Goal: Use online tool/utility

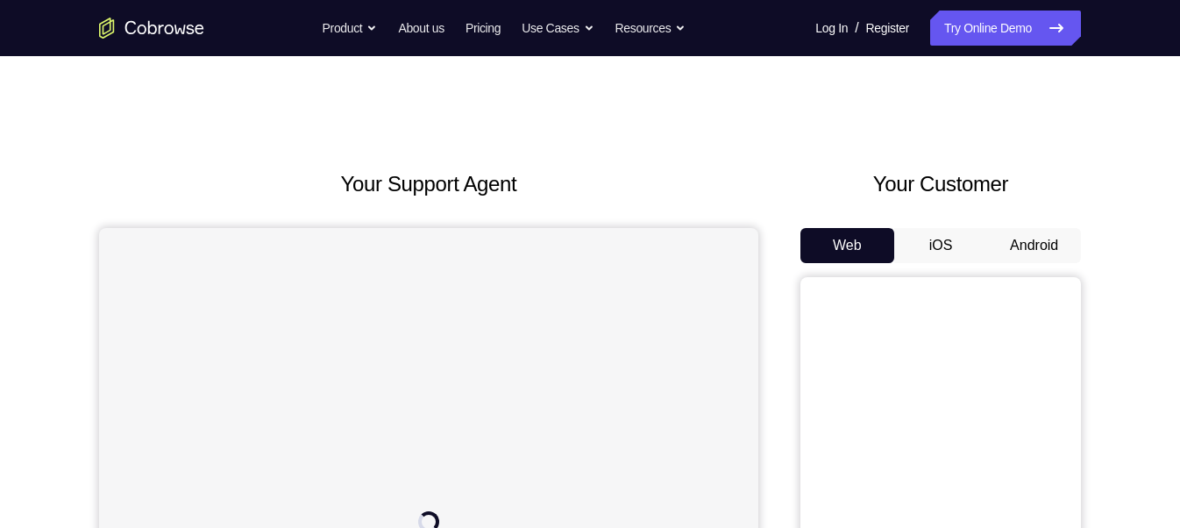
click at [1040, 245] on button "Android" at bounding box center [1034, 245] width 94 height 35
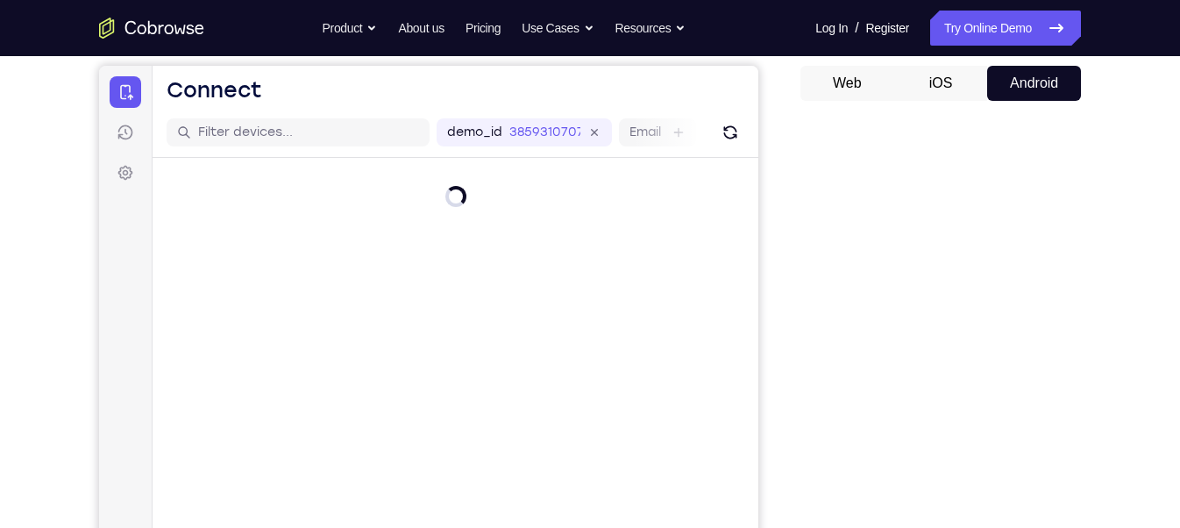
scroll to position [231, 0]
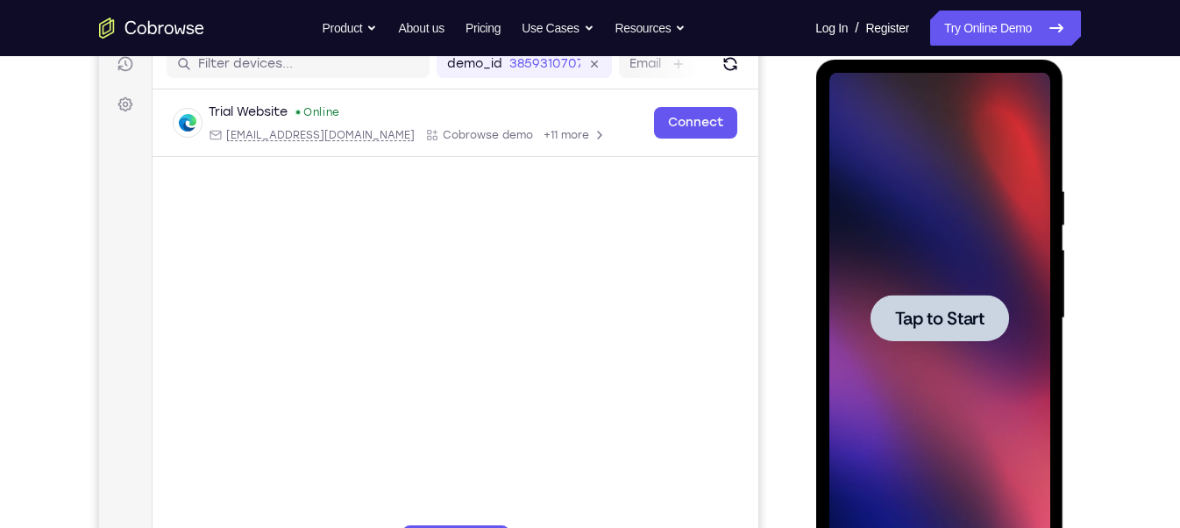
click at [955, 310] on span "Tap to Start" at bounding box center [938, 318] width 89 height 18
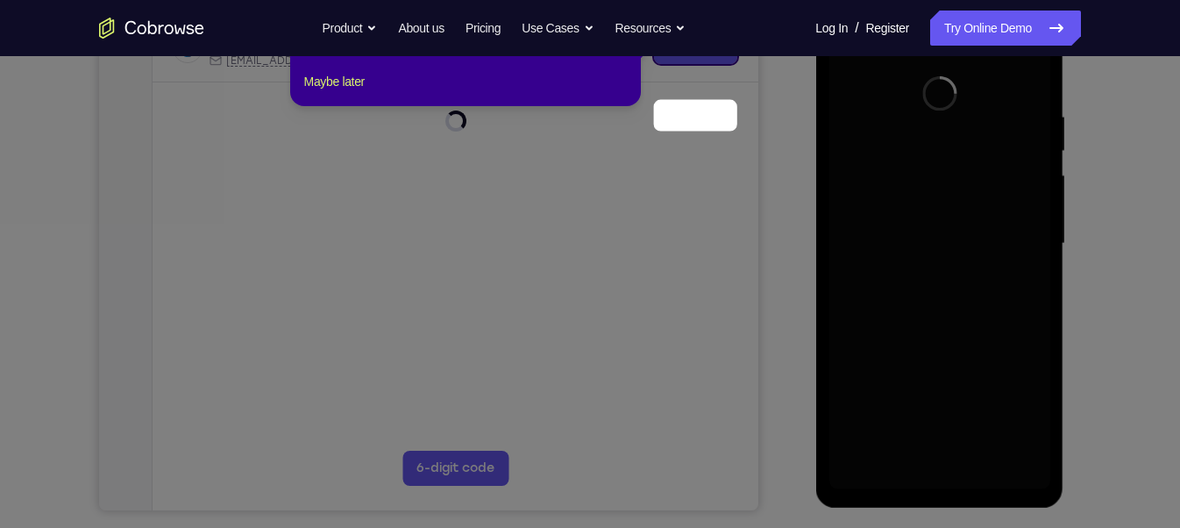
scroll to position [238, 0]
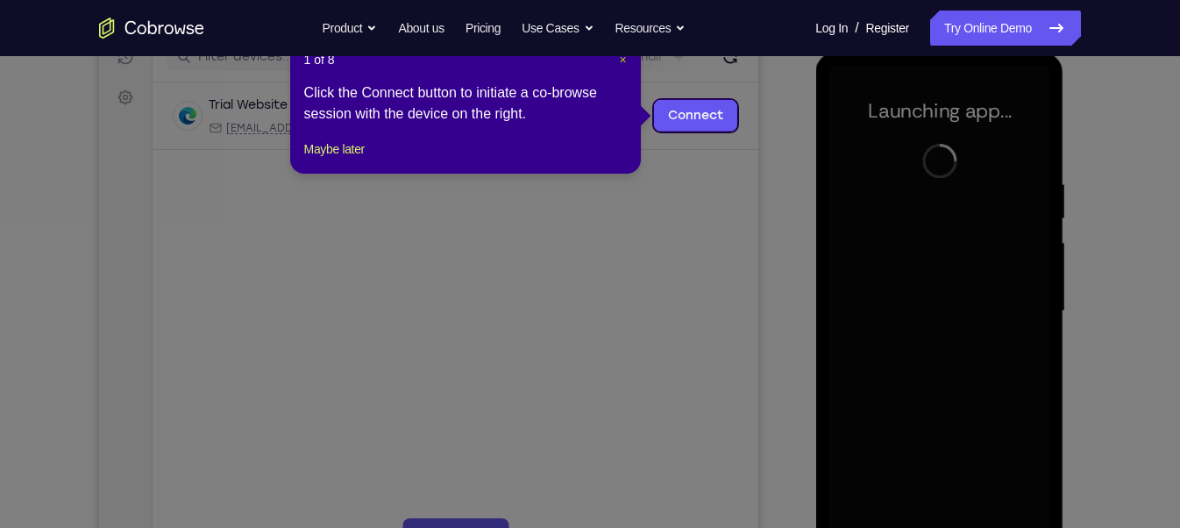
click at [619, 61] on span "×" at bounding box center [622, 60] width 7 height 14
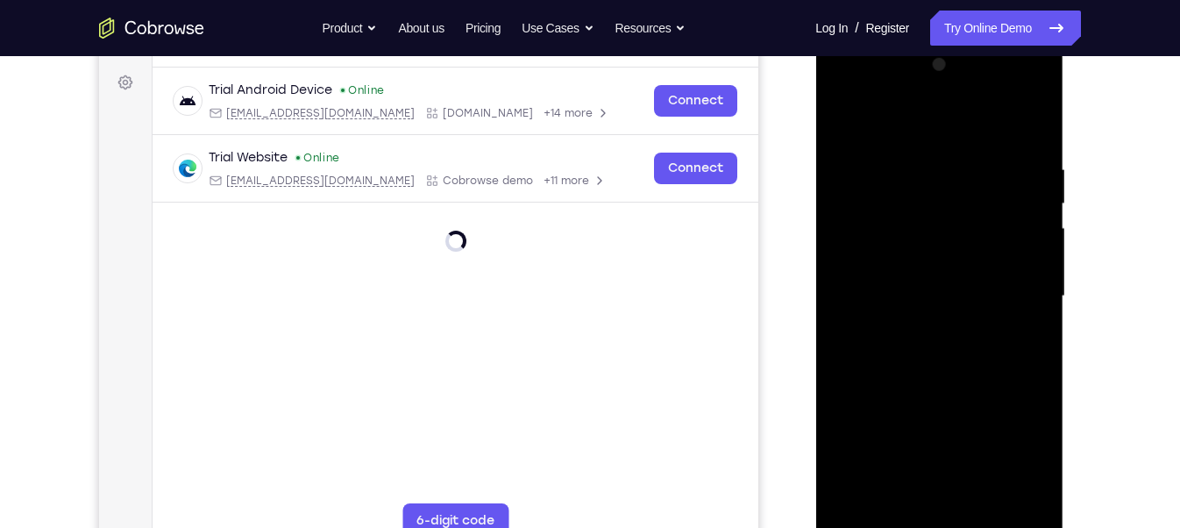
scroll to position [276, 0]
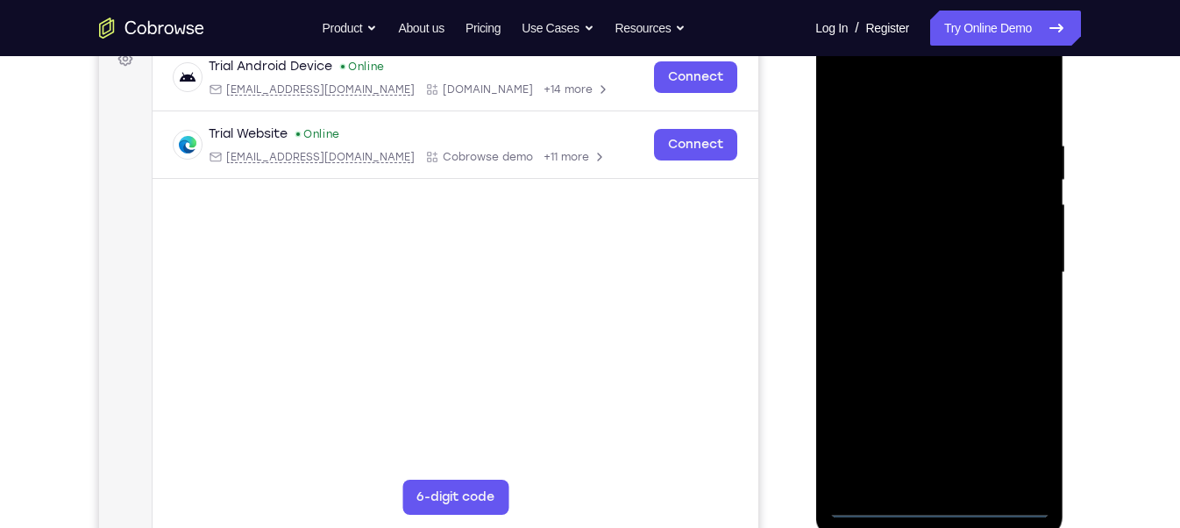
click at [936, 501] on div at bounding box center [938, 272] width 221 height 491
click at [1014, 437] on div at bounding box center [938, 272] width 221 height 491
click at [849, 67] on div at bounding box center [938, 272] width 221 height 491
click at [1002, 260] on div at bounding box center [938, 272] width 221 height 491
click at [916, 306] on div at bounding box center [938, 272] width 221 height 491
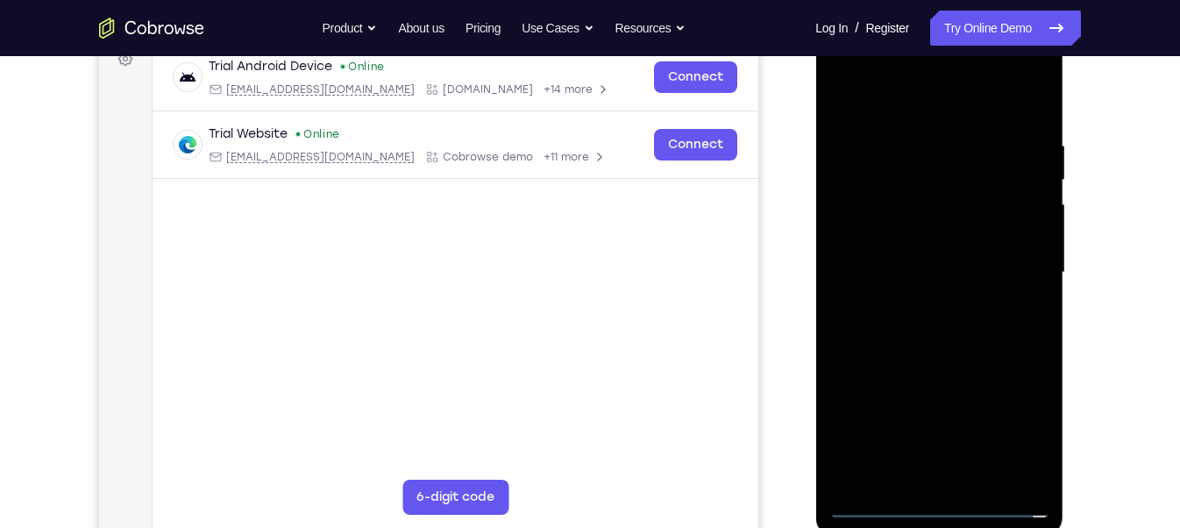
click at [911, 249] on div at bounding box center [938, 272] width 221 height 491
click at [897, 242] on div at bounding box center [938, 272] width 221 height 491
click at [905, 272] on div at bounding box center [938, 272] width 221 height 491
click at [884, 341] on div at bounding box center [938, 272] width 221 height 491
click at [896, 261] on div at bounding box center [938, 272] width 221 height 491
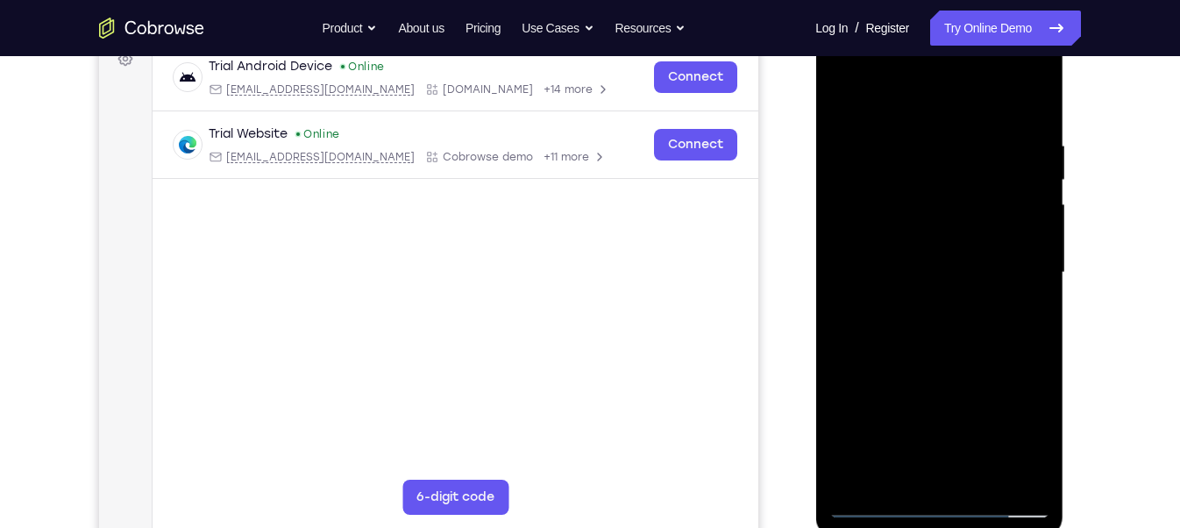
click at [898, 270] on div at bounding box center [938, 272] width 221 height 491
click at [888, 333] on div at bounding box center [938, 272] width 221 height 491
drag, startPoint x: 896, startPoint y: 103, endPoint x: 1197, endPoint y: 142, distance: 304.1
click at [1065, 142] on html "Online web based iOS Simulators and Android Emulators. Run iPhone, iPad, Mobile…" at bounding box center [940, 277] width 250 height 526
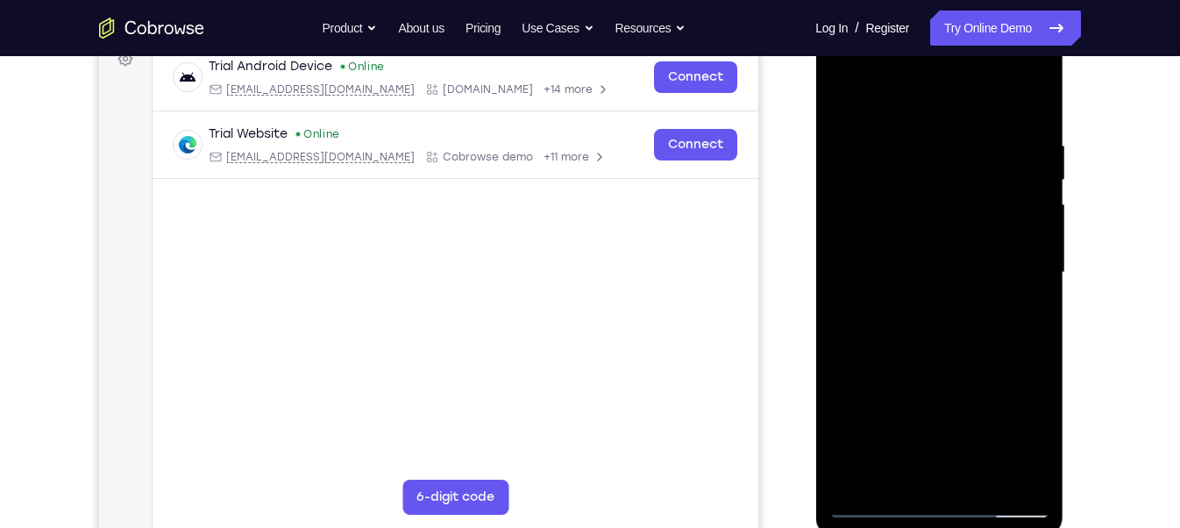
click at [1039, 121] on div at bounding box center [938, 272] width 221 height 491
click at [1045, 93] on div at bounding box center [938, 272] width 221 height 491
click at [848, 93] on div at bounding box center [938, 272] width 221 height 491
click at [909, 127] on div at bounding box center [938, 272] width 221 height 491
click at [882, 105] on div at bounding box center [938, 272] width 221 height 491
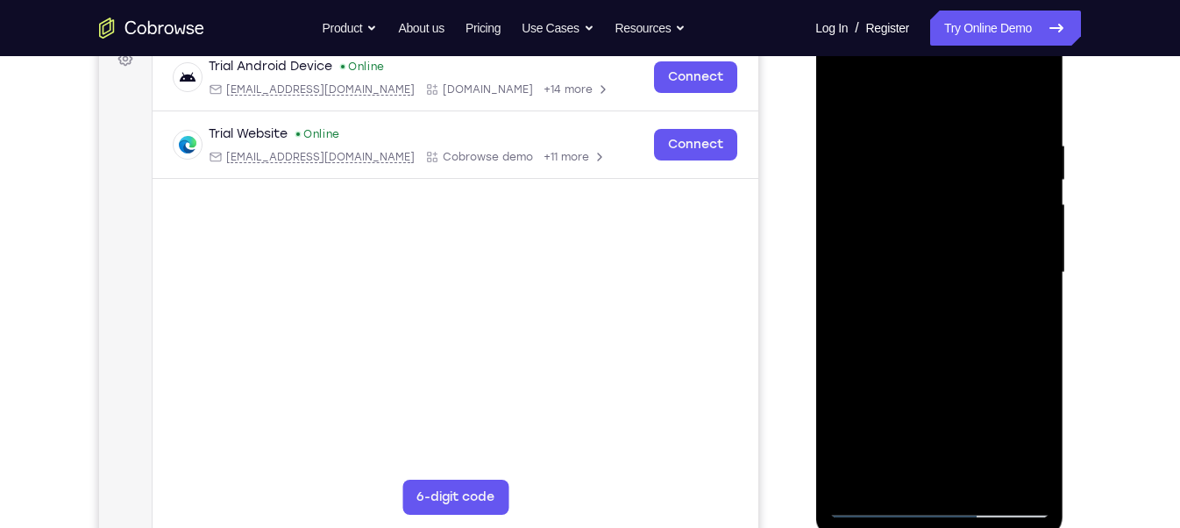
click at [1013, 326] on div at bounding box center [938, 272] width 221 height 491
click at [843, 94] on div at bounding box center [938, 272] width 221 height 491
drag, startPoint x: 920, startPoint y: 259, endPoint x: 888, endPoint y: -6, distance: 267.5
click at [888, 14] on html "Online web based iOS Simulators and Android Emulators. Run iPhone, iPad, Mobile…" at bounding box center [940, 277] width 250 height 526
drag, startPoint x: 981, startPoint y: 231, endPoint x: 913, endPoint y: 578, distance: 353.6
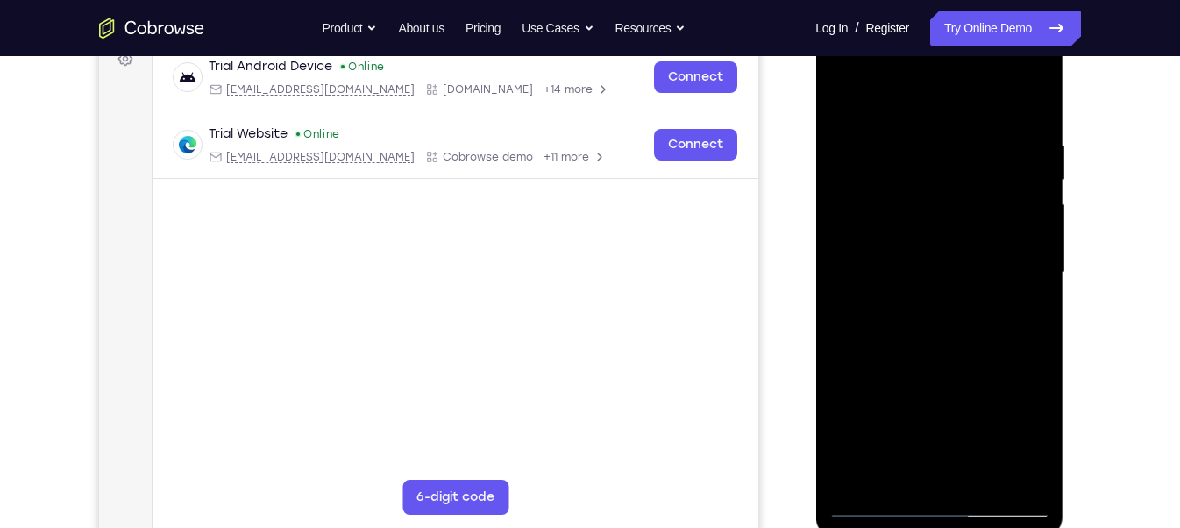
click at [913, 527] on html "Online web based iOS Simulators and Android Emulators. Run iPhone, iPad, Mobile…" at bounding box center [940, 277] width 250 height 526
drag, startPoint x: 903, startPoint y: 331, endPoint x: 865, endPoint y: 87, distance: 247.4
click at [865, 87] on div at bounding box center [938, 272] width 221 height 491
drag, startPoint x: 956, startPoint y: 373, endPoint x: 911, endPoint y: 160, distance: 217.8
click at [911, 160] on div at bounding box center [938, 272] width 221 height 491
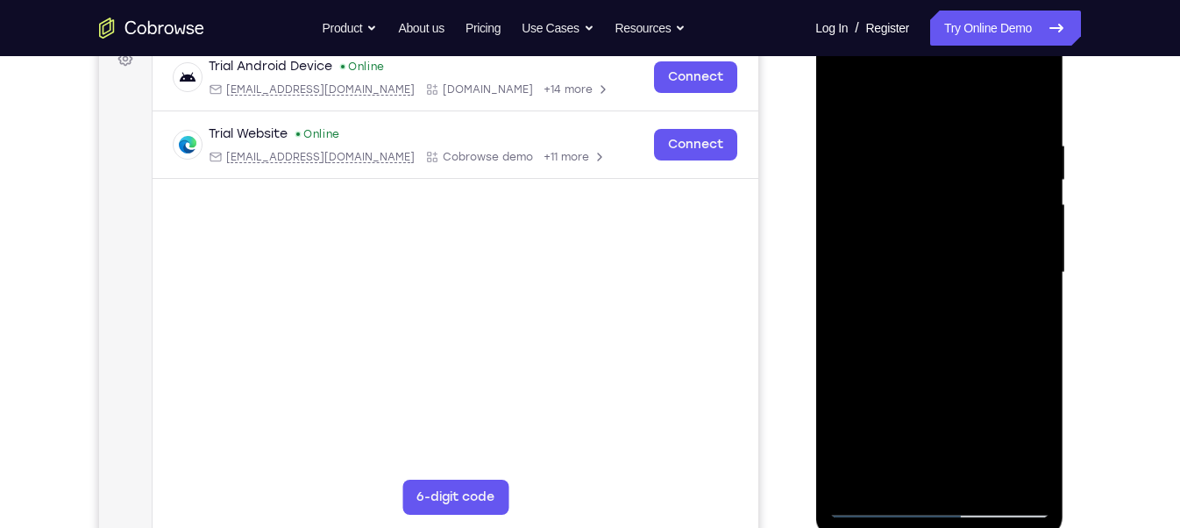
drag, startPoint x: 910, startPoint y: 336, endPoint x: 863, endPoint y: 576, distance: 244.8
click at [863, 527] on html "Online web based iOS Simulators and Android Emulators. Run iPhone, iPad, Mobile…" at bounding box center [940, 277] width 250 height 526
click at [934, 156] on div at bounding box center [938, 272] width 221 height 491
click at [907, 475] on div at bounding box center [938, 272] width 221 height 491
click at [842, 96] on div at bounding box center [938, 272] width 221 height 491
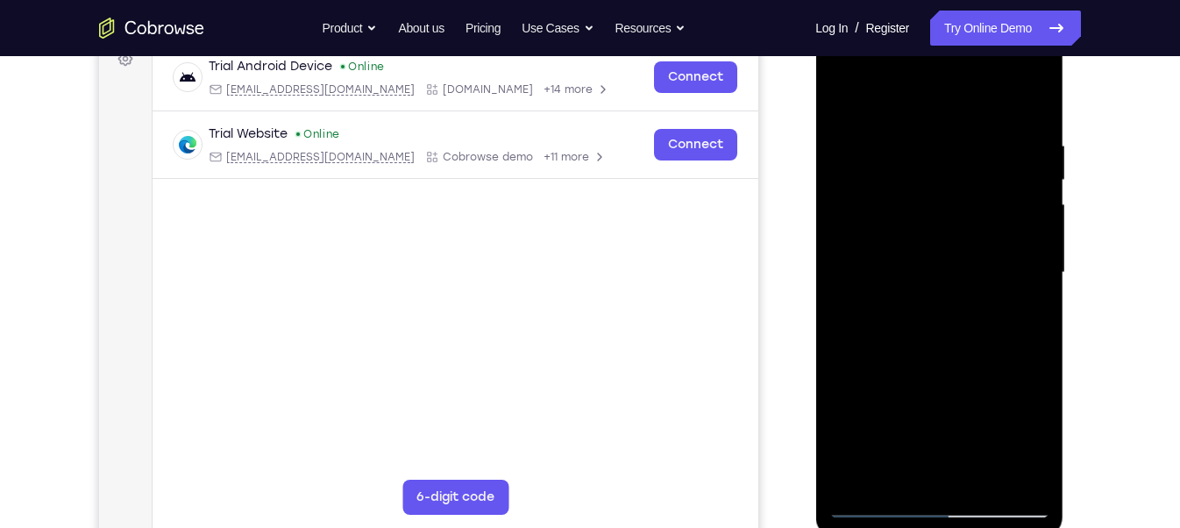
click at [1028, 96] on div at bounding box center [938, 272] width 221 height 491
click at [986, 481] on div at bounding box center [938, 272] width 221 height 491
click at [966, 370] on div at bounding box center [938, 272] width 221 height 491
drag, startPoint x: 995, startPoint y: 445, endPoint x: 911, endPoint y: 508, distance: 105.2
click at [911, 508] on div at bounding box center [938, 272] width 221 height 491
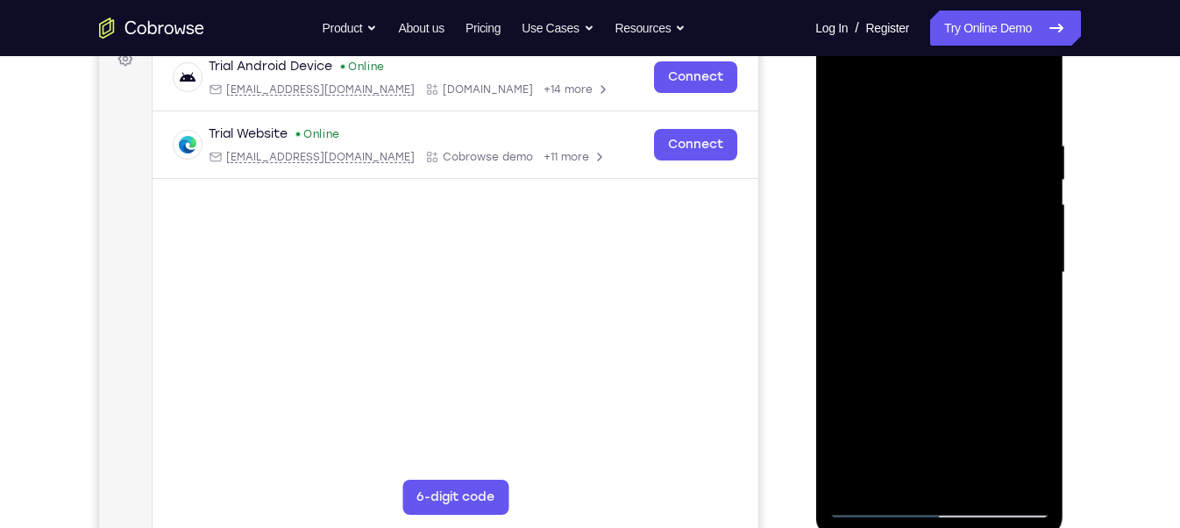
click at [947, 124] on div at bounding box center [938, 272] width 221 height 491
click at [907, 458] on div at bounding box center [938, 272] width 221 height 491
click at [914, 90] on div at bounding box center [938, 272] width 221 height 491
click at [1014, 288] on div at bounding box center [938, 272] width 221 height 491
click at [839, 93] on div at bounding box center [938, 272] width 221 height 491
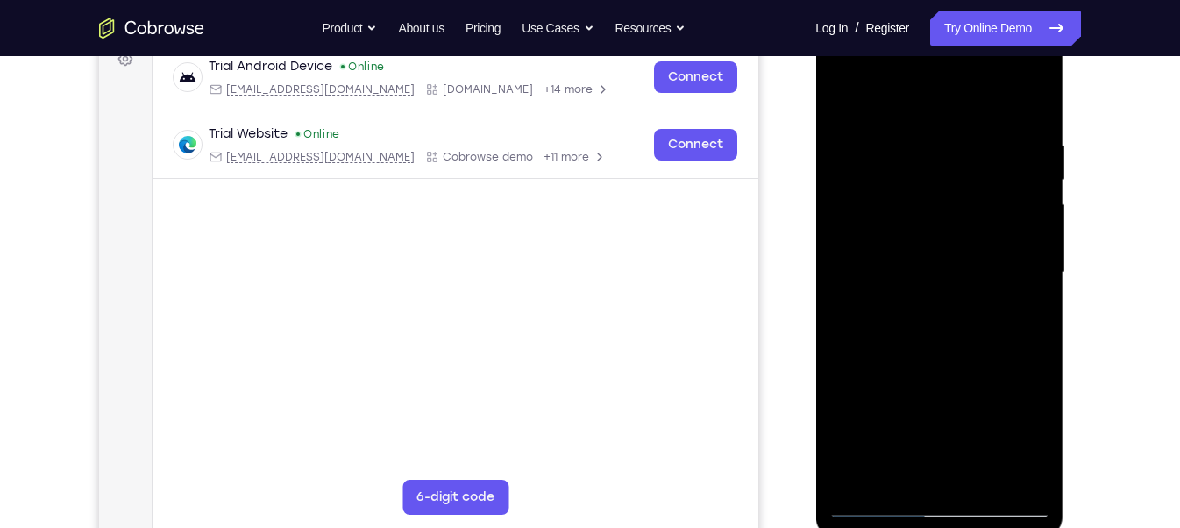
click at [839, 93] on div at bounding box center [938, 272] width 221 height 491
drag, startPoint x: 948, startPoint y: 205, endPoint x: 939, endPoint y: 577, distance: 371.8
click at [939, 527] on html "Online web based iOS Simulators and Android Emulators. Run iPhone, iPad, Mobile…" at bounding box center [940, 277] width 250 height 526
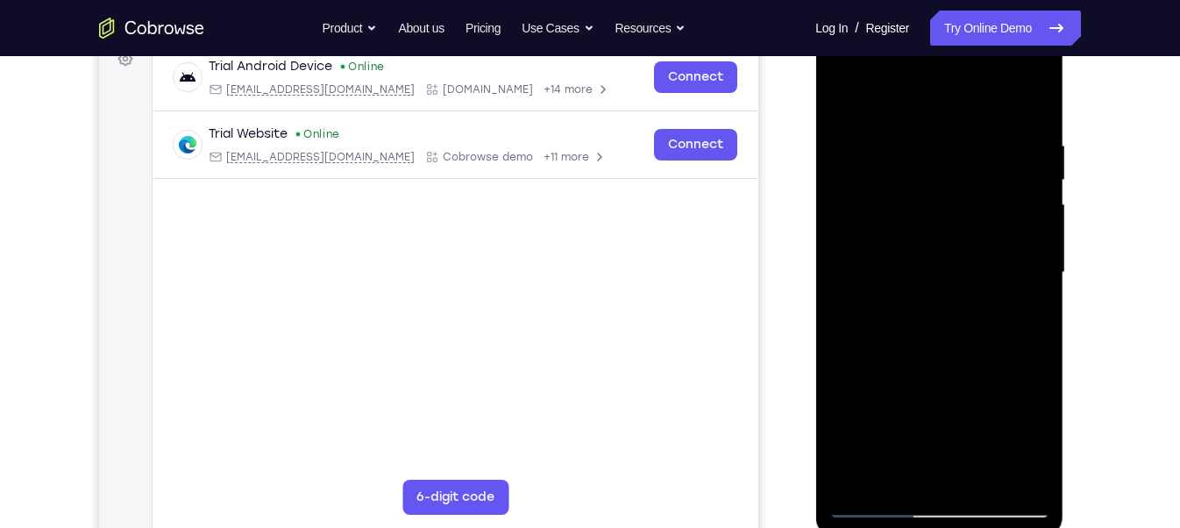
click at [1039, 318] on div at bounding box center [938, 272] width 221 height 491
click at [900, 186] on div at bounding box center [938, 272] width 221 height 491
click at [1011, 329] on div at bounding box center [938, 272] width 221 height 491
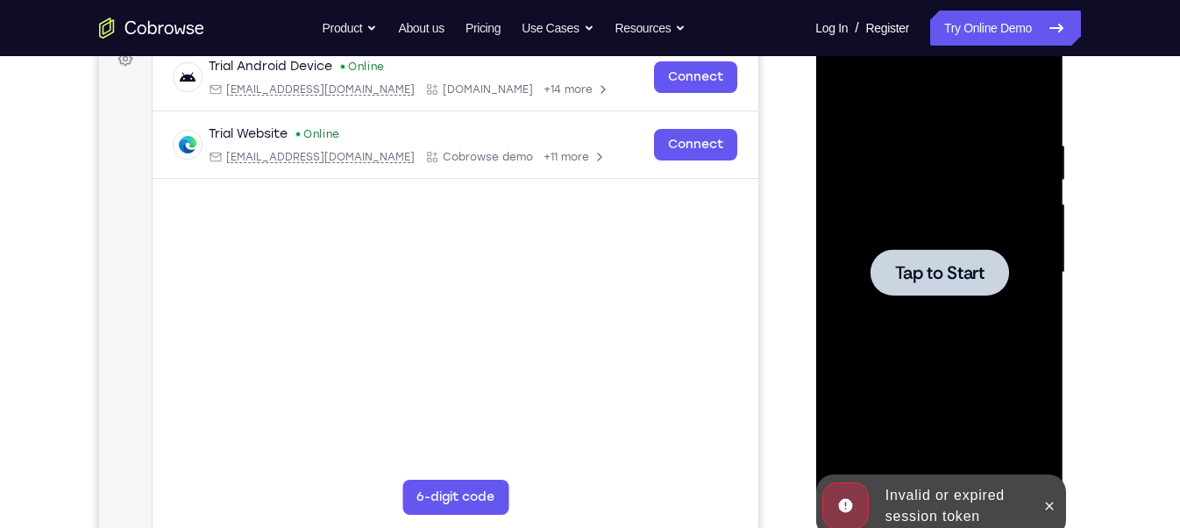
click at [972, 268] on span "Tap to Start" at bounding box center [938, 273] width 89 height 18
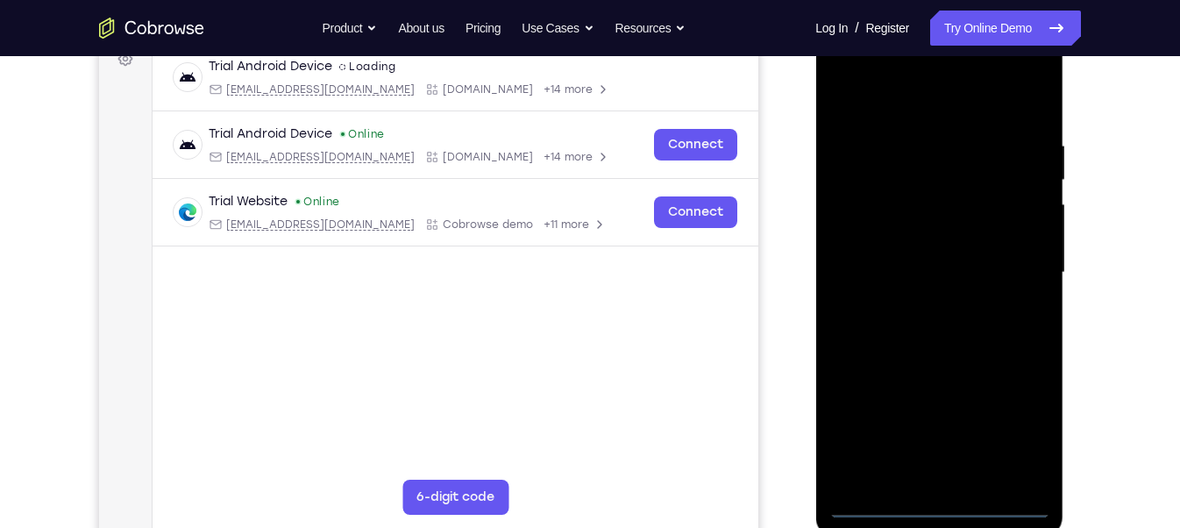
click at [935, 501] on div at bounding box center [938, 272] width 221 height 491
click at [1025, 424] on div at bounding box center [938, 272] width 221 height 491
click at [893, 102] on div at bounding box center [938, 272] width 221 height 491
click at [863, 224] on div at bounding box center [938, 272] width 221 height 491
click at [860, 274] on div at bounding box center [938, 272] width 221 height 491
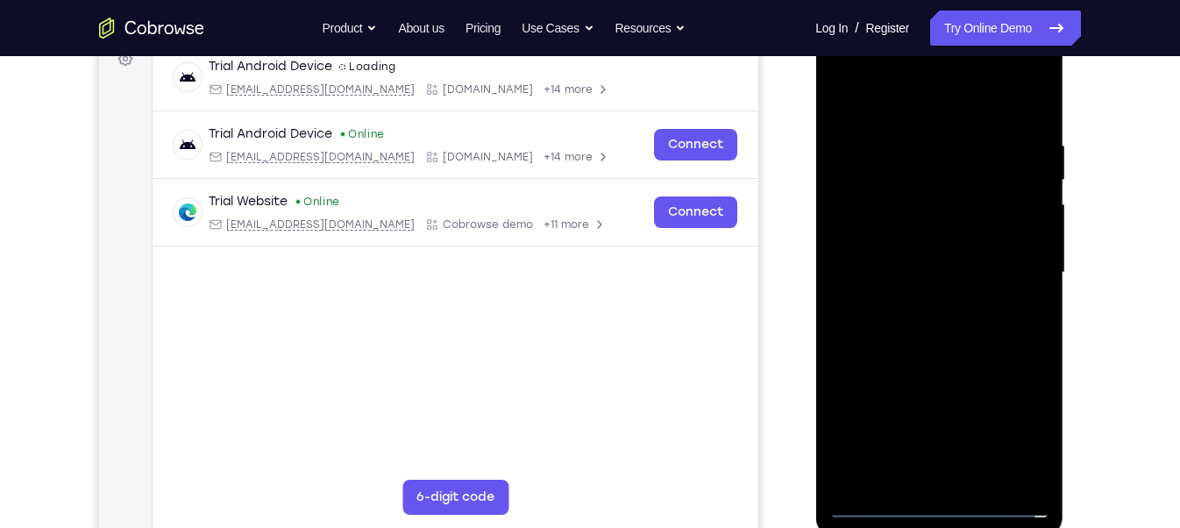
click at [894, 252] on div at bounding box center [938, 272] width 221 height 491
click at [905, 286] on div at bounding box center [938, 272] width 221 height 491
drag, startPoint x: 895, startPoint y: 375, endPoint x: 860, endPoint y: 57, distance: 320.1
click at [860, 57] on div at bounding box center [938, 272] width 221 height 491
drag, startPoint x: 894, startPoint y: 415, endPoint x: 846, endPoint y: 134, distance: 285.5
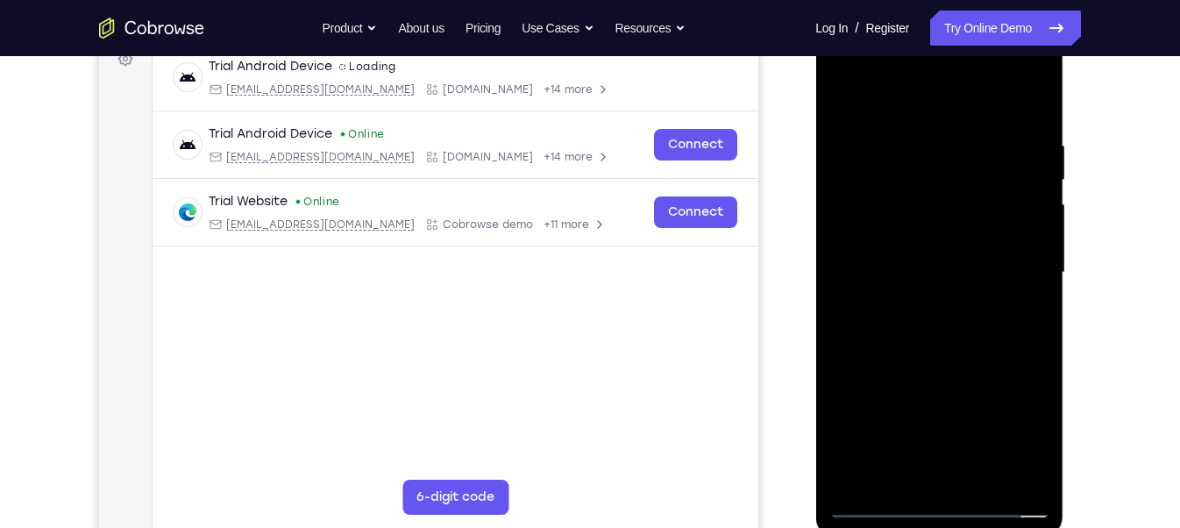
click at [846, 134] on div at bounding box center [938, 272] width 221 height 491
click at [881, 461] on div at bounding box center [938, 272] width 221 height 491
click at [996, 112] on div at bounding box center [938, 272] width 221 height 491
click at [841, 121] on div at bounding box center [938, 272] width 221 height 491
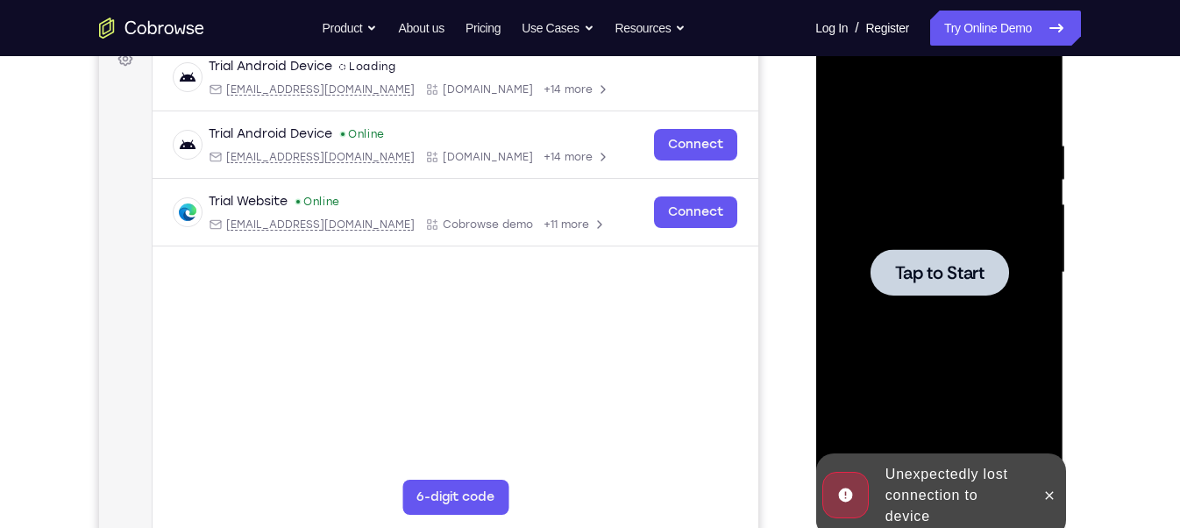
click at [841, 121] on div at bounding box center [938, 272] width 221 height 491
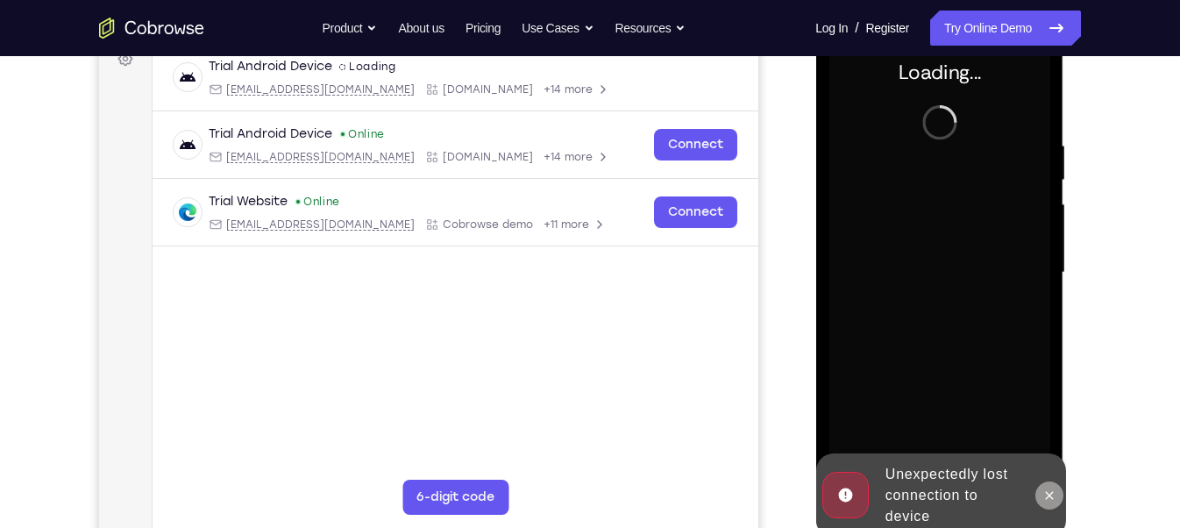
click at [1051, 486] on button at bounding box center [1048, 495] width 28 height 28
